Goal: Task Accomplishment & Management: Manage account settings

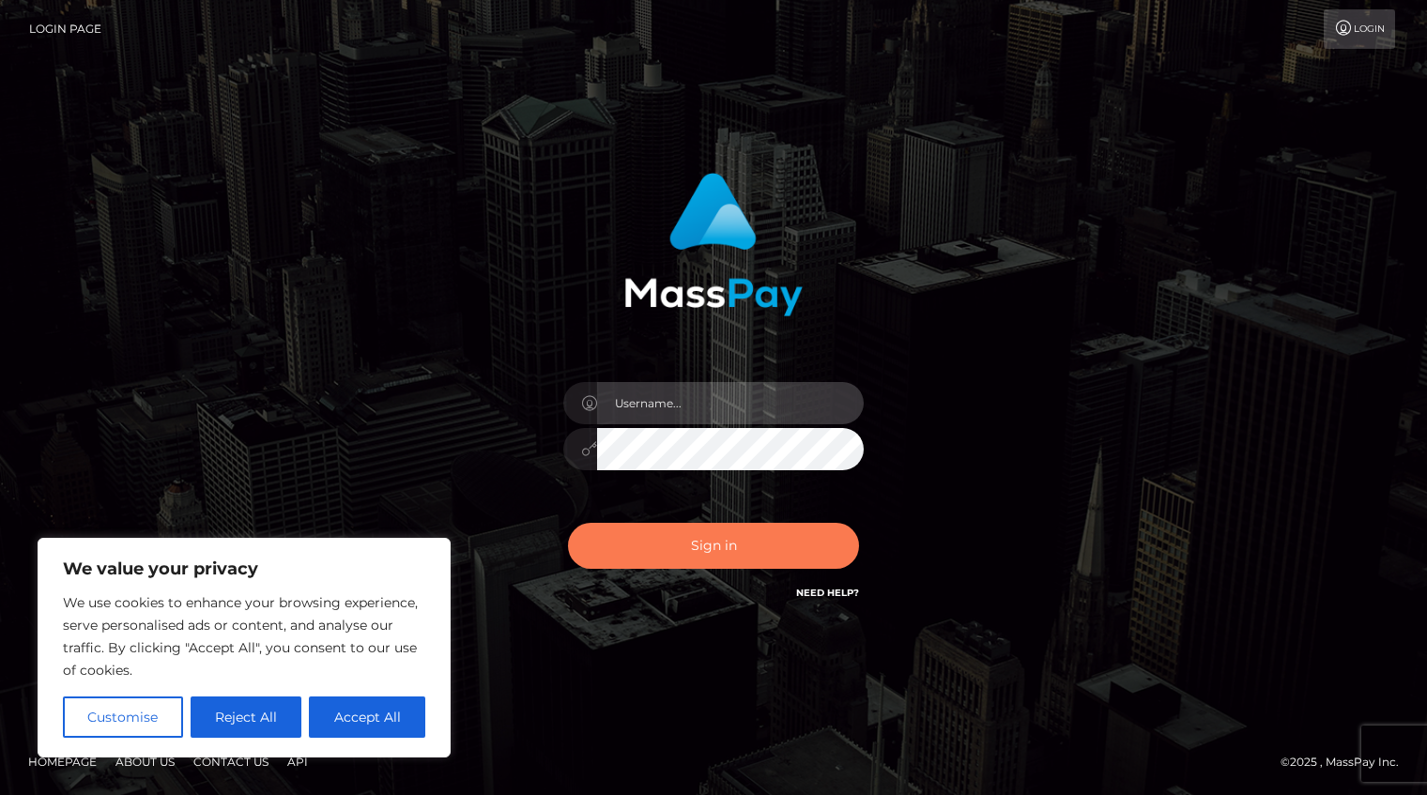
type input "Shany.Luminary"
click at [643, 563] on button "Sign in" at bounding box center [713, 546] width 291 height 46
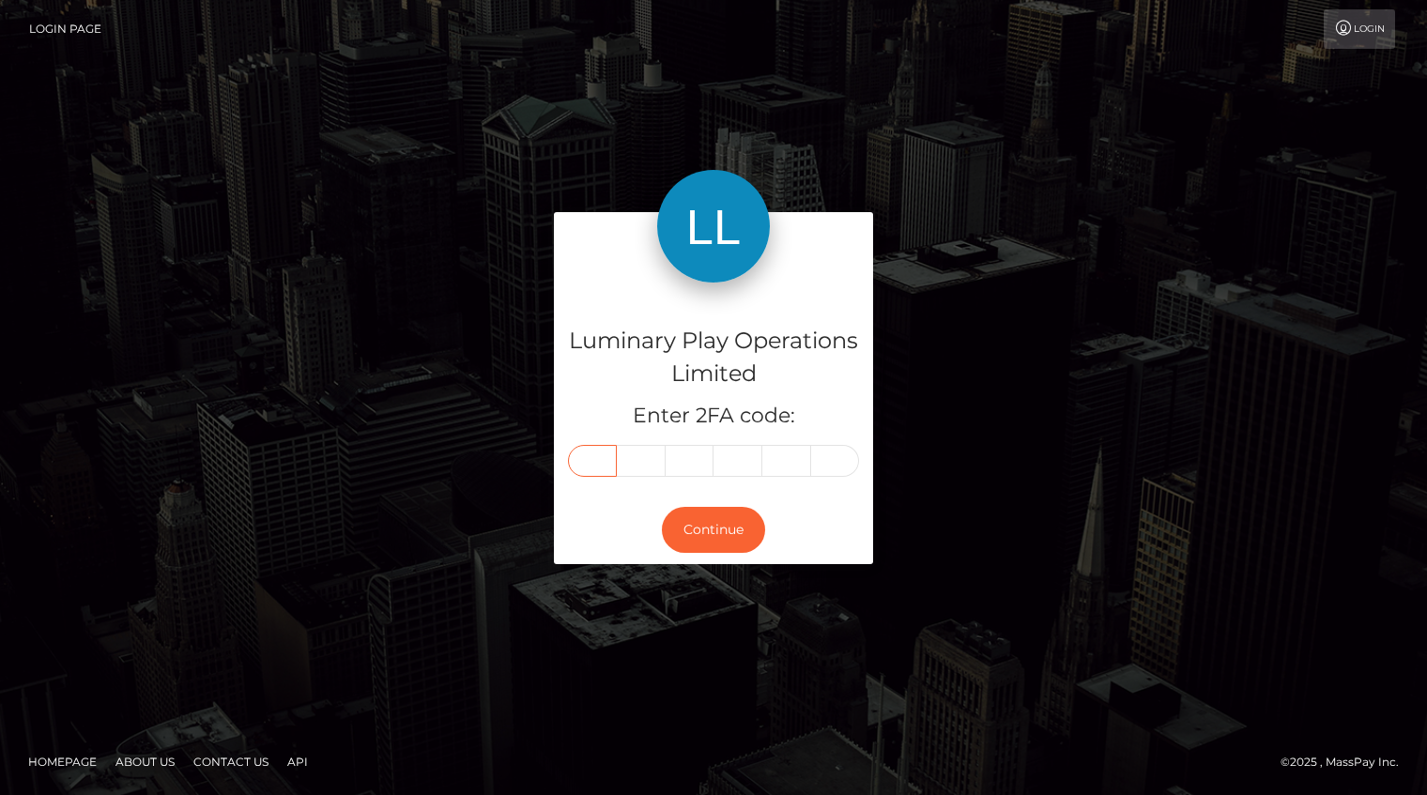
click at [603, 452] on input "text" at bounding box center [592, 461] width 49 height 32
type input "0"
type input "5"
type input "3"
type input "0"
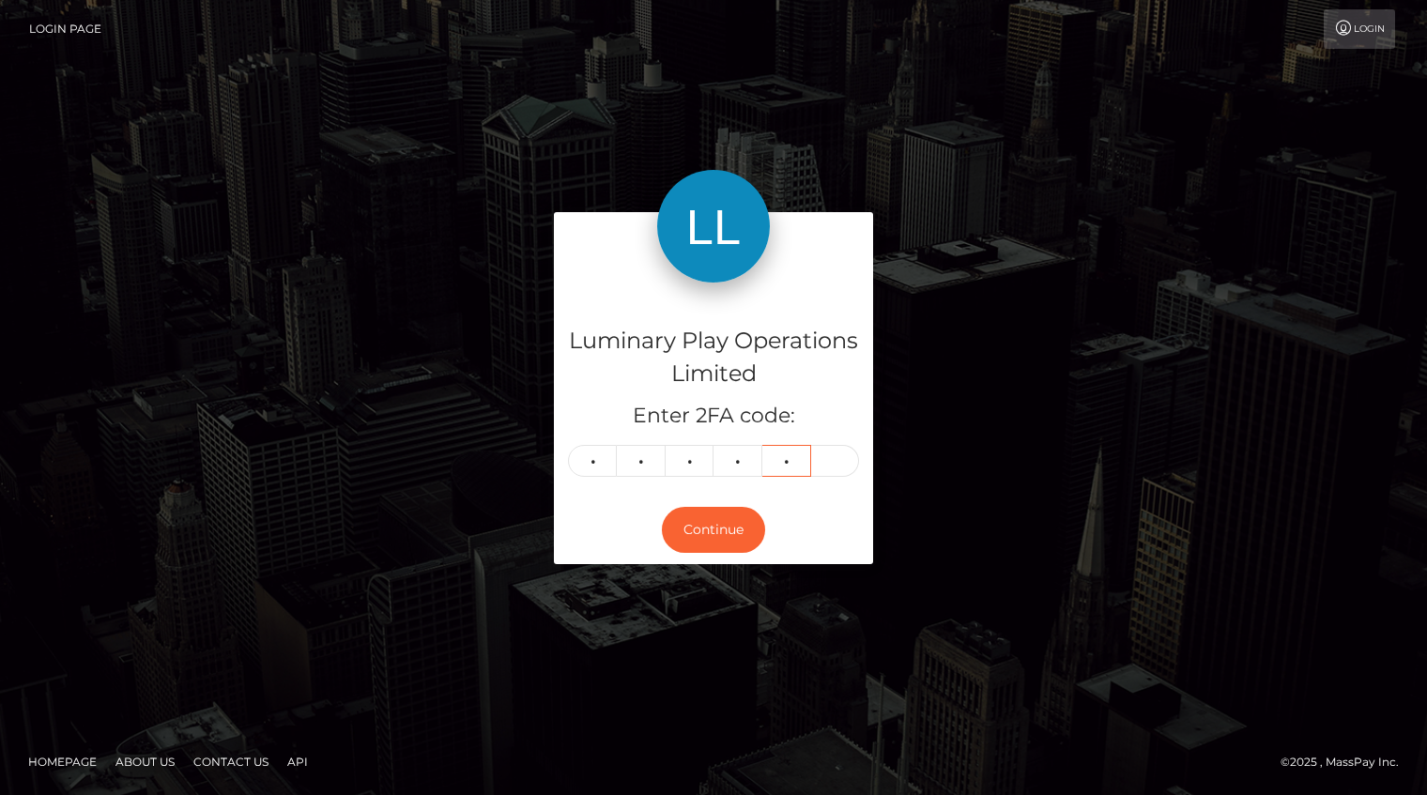
type input "8"
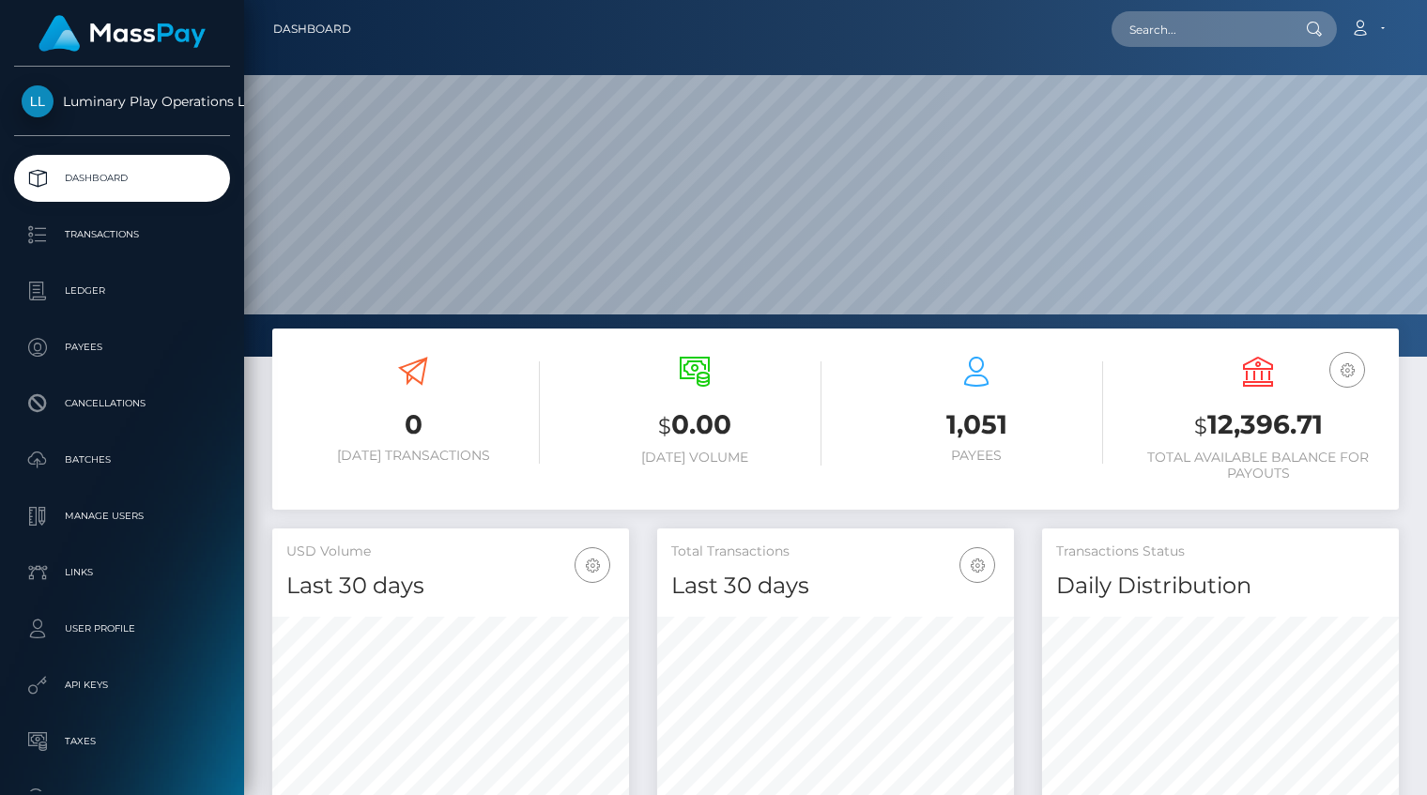
scroll to position [332, 357]
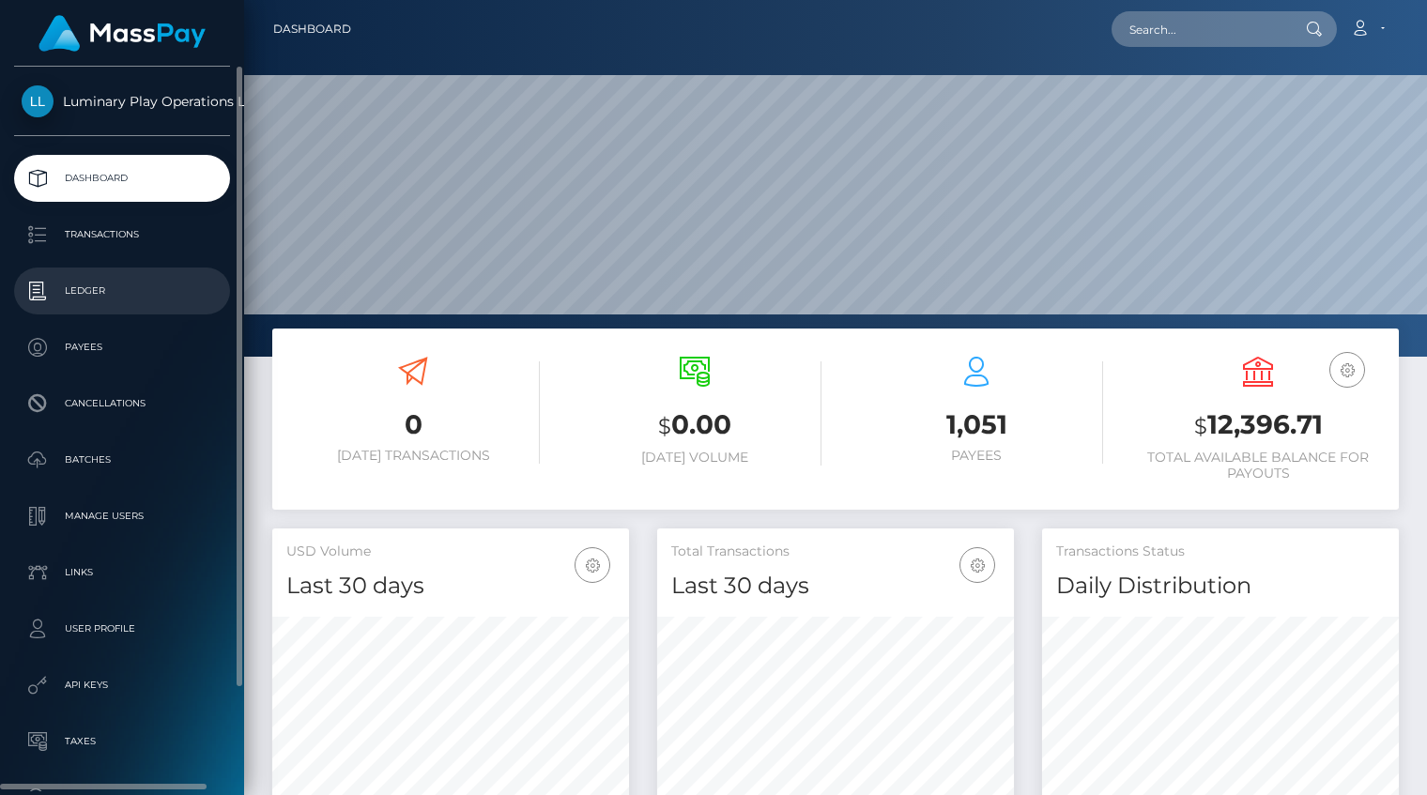
click at [50, 285] on p "Ledger" at bounding box center [122, 291] width 201 height 28
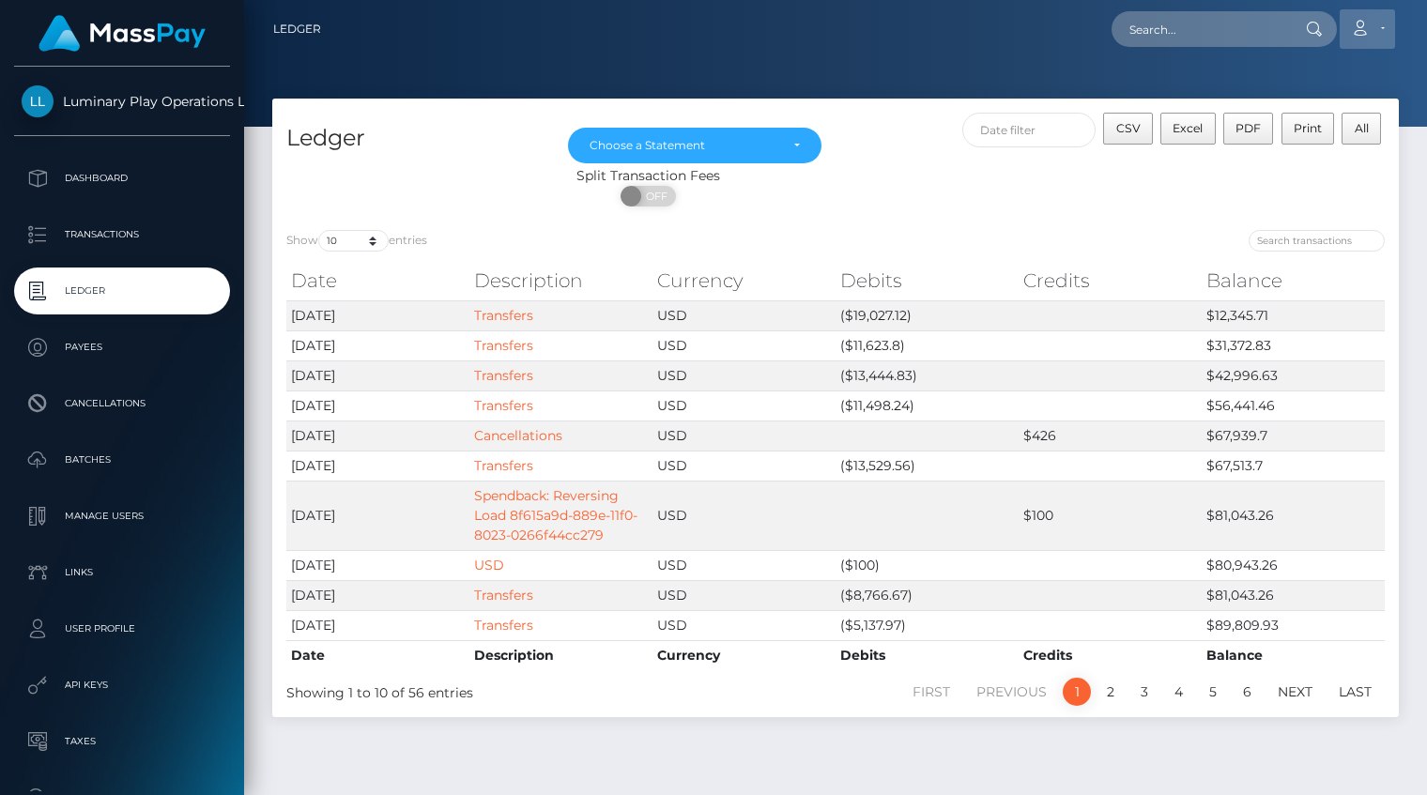
click at [1369, 24] on icon at bounding box center [1360, 28] width 20 height 15
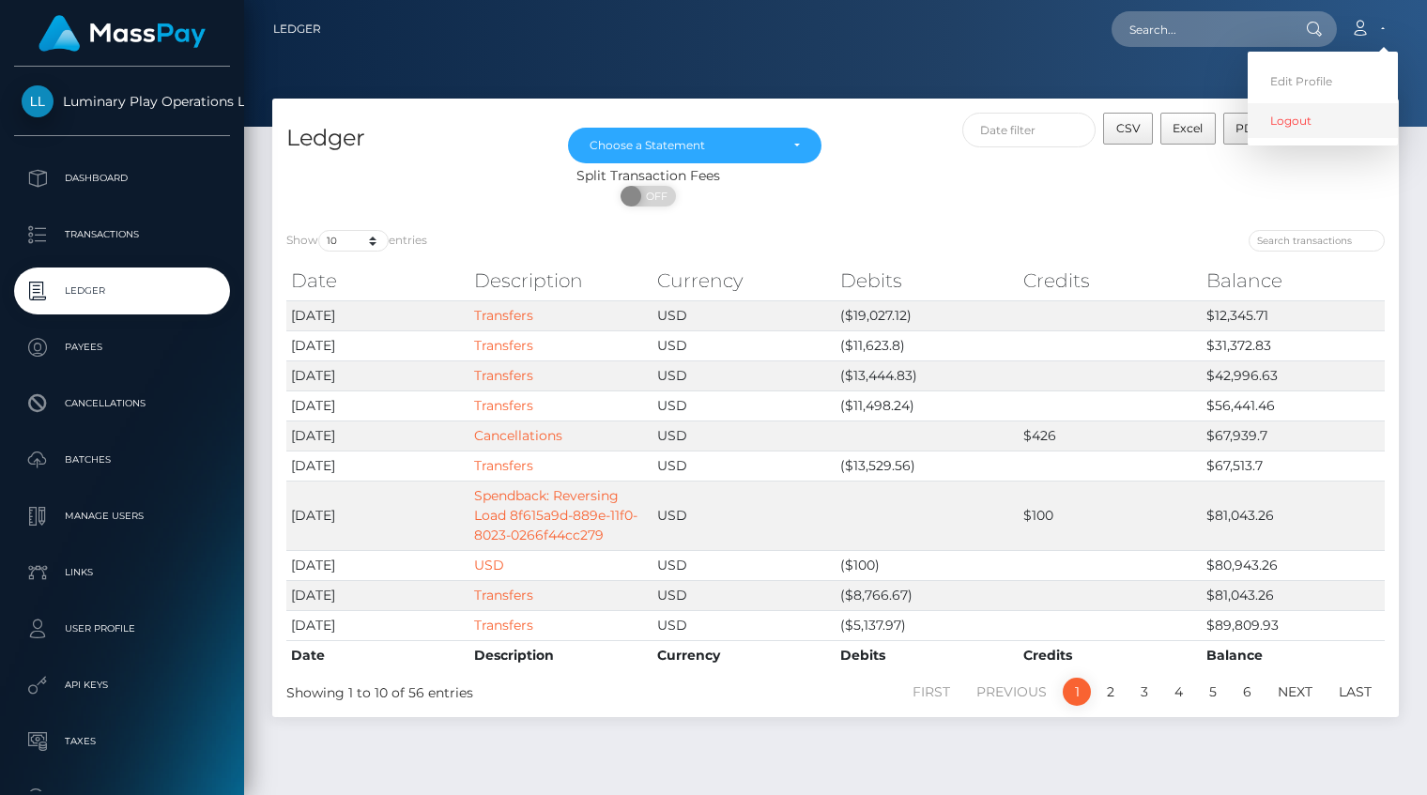
click at [1281, 118] on link "Logout" at bounding box center [1323, 120] width 150 height 35
